Goal: Check status: Check status

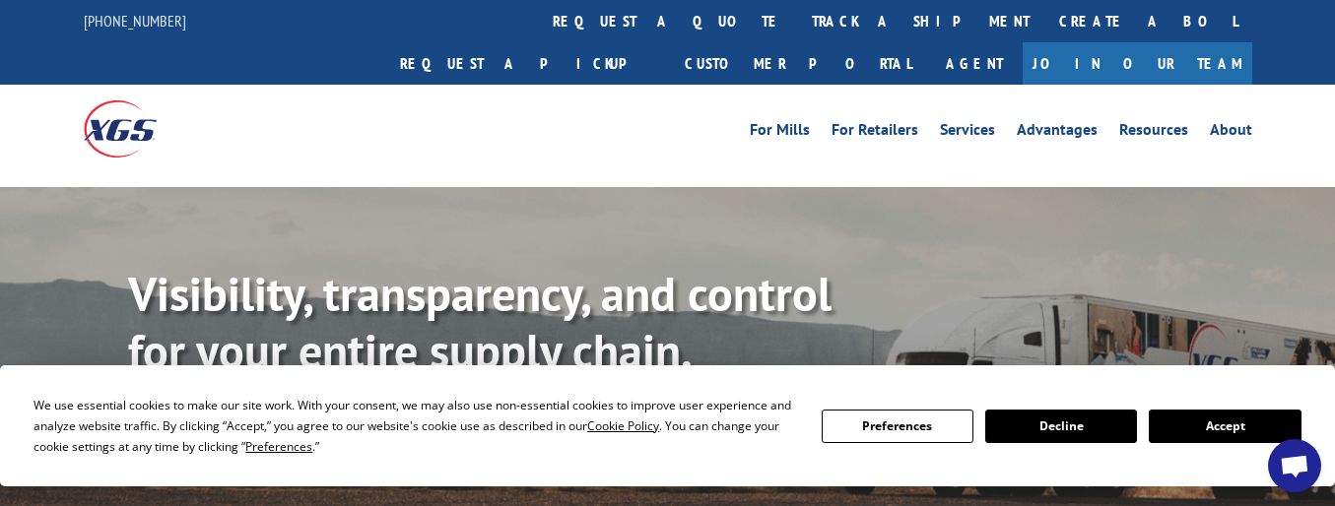
click at [1234, 428] on button "Accept" at bounding box center [1225, 426] width 152 height 33
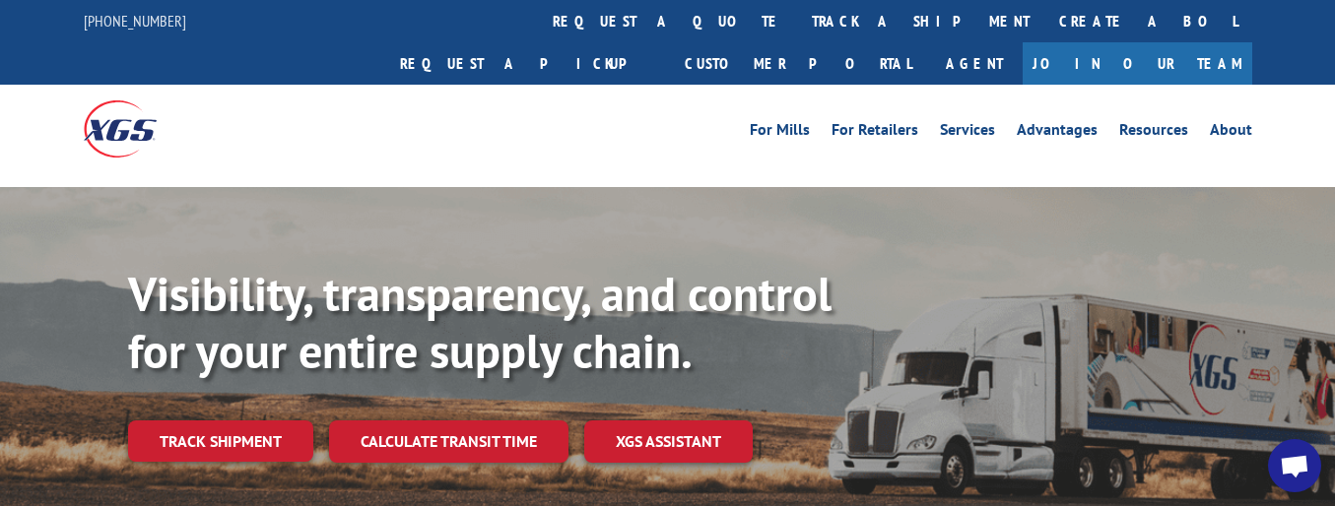
click at [201, 375] on div "Visibility, transparency, and control for your entire supply chain. Track shipm…" at bounding box center [731, 403] width 1207 height 275
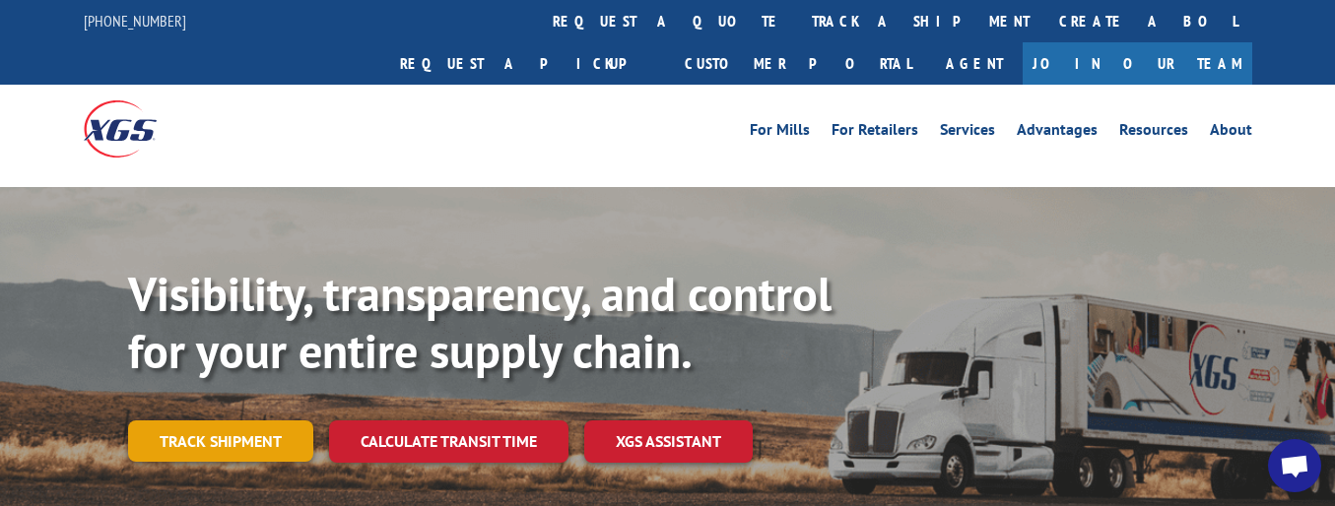
click at [261, 421] on link "Track shipment" at bounding box center [220, 441] width 185 height 41
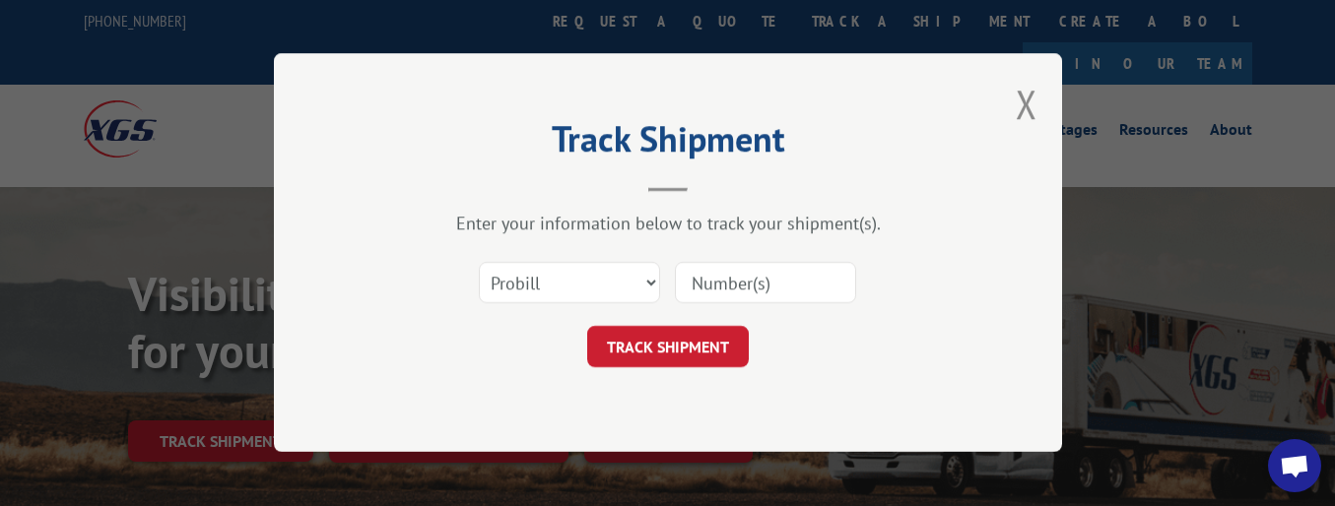
paste input "17476488"
type input "17476488"
click at [717, 362] on button "TRACK SHIPMENT" at bounding box center [668, 347] width 162 height 41
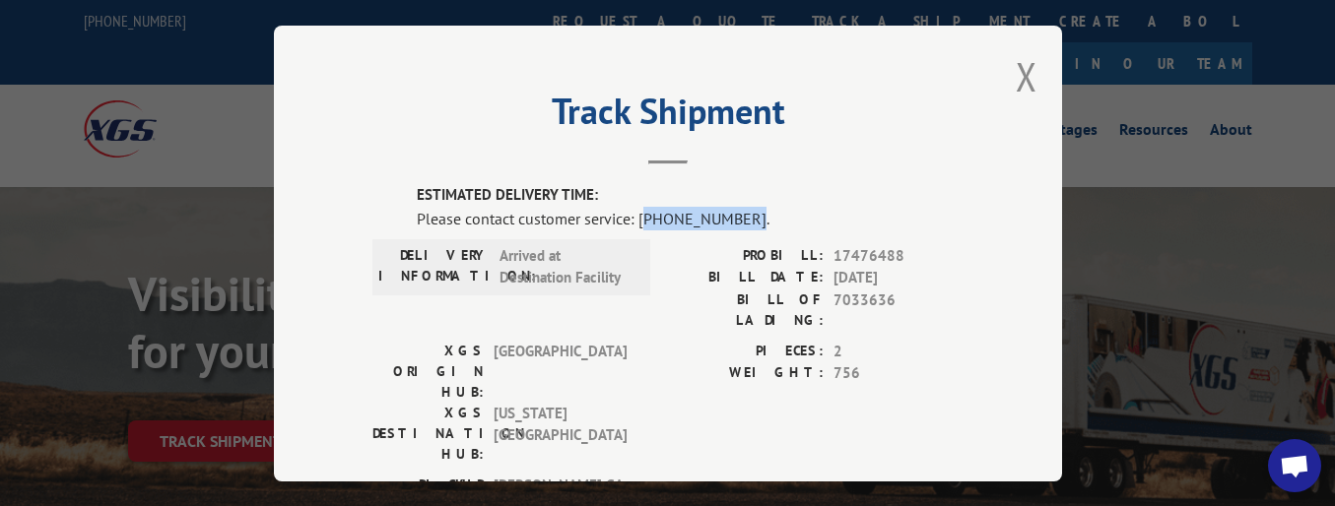
drag, startPoint x: 637, startPoint y: 211, endPoint x: 733, endPoint y: 212, distance: 95.6
click at [733, 212] on div "Please contact customer service: [PHONE_NUMBER]." at bounding box center [690, 218] width 547 height 24
copy div "844) 947-7447"
